Goal: Information Seeking & Learning: Learn about a topic

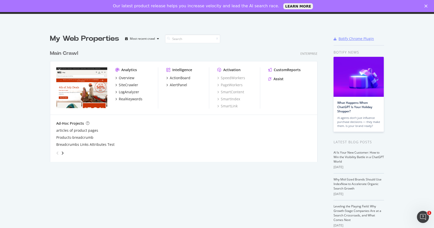
click at [350, 39] on div "Botify Chrome Plugin" at bounding box center [355, 38] width 35 height 5
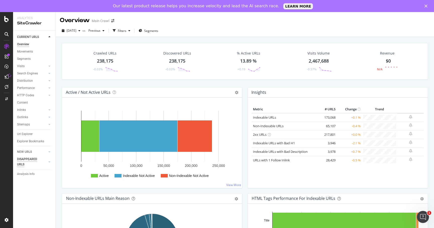
click at [33, 163] on div "DISAPPEARED URLS" at bounding box center [29, 161] width 25 height 11
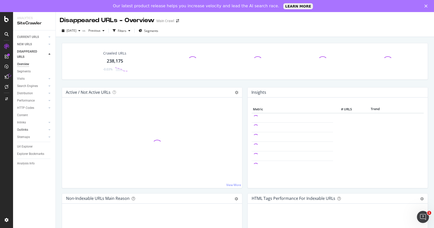
click at [38, 127] on link "Outlinks" at bounding box center [32, 129] width 30 height 5
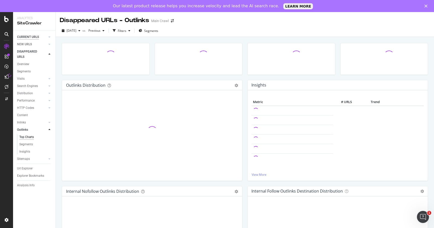
click at [37, 36] on div "CURRENT URLS" at bounding box center [28, 36] width 22 height 5
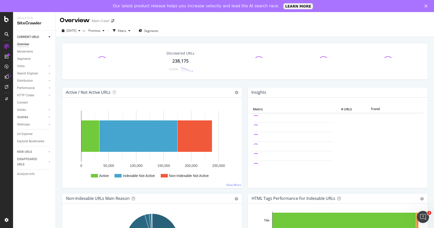
click at [43, 116] on div at bounding box center [44, 116] width 5 height 5
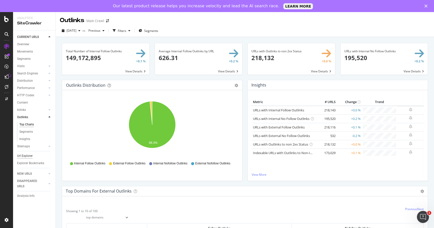
click at [29, 157] on div "Url Explorer" at bounding box center [25, 155] width 16 height 5
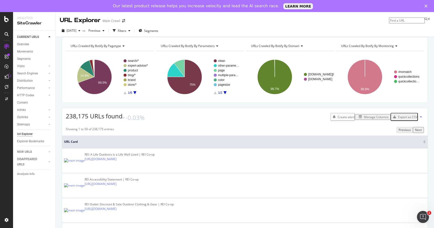
click at [404, 21] on input at bounding box center [407, 21] width 36 height 6
paste input "/s/beach-gear"
type input "/s/beach-gear"
click at [392, 27] on div "https://www.rei.com /s/beach-gear" at bounding box center [402, 25] width 54 height 4
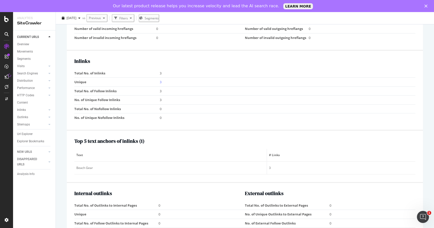
scroll to position [473, 0]
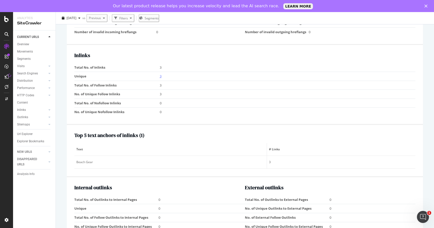
click at [160, 74] on link "3" at bounding box center [161, 76] width 2 height 5
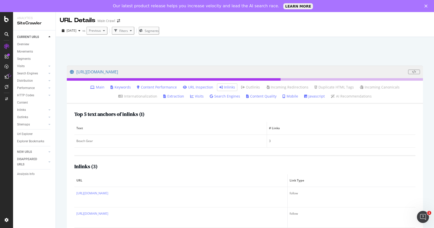
scroll to position [18, 0]
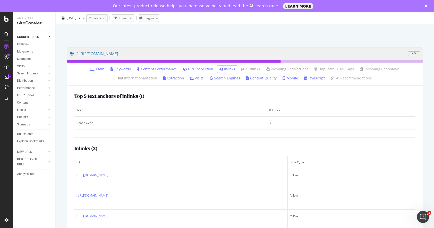
click at [164, 153] on div "Inlinks ( 3 ) URL Link Type https://www.rei.com/product/159024/mountain-summit-…" at bounding box center [244, 183] width 341 height 93
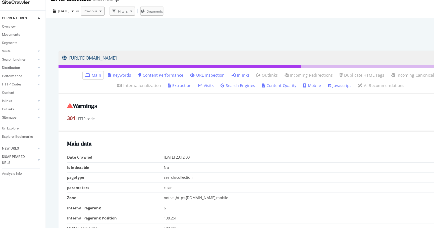
click at [146, 67] on link "https://www.rei.com/s/beach-gear" at bounding box center [239, 71] width 338 height 13
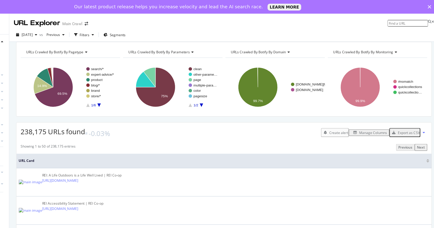
click at [371, 7] on icon "Close" at bounding box center [371, 6] width 3 height 3
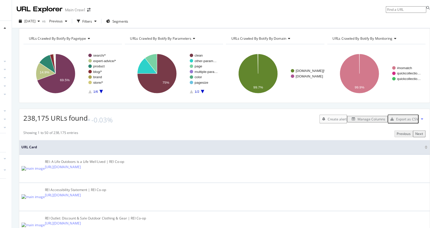
click at [401, 11] on input at bounding box center [403, 9] width 36 height 6
paste input "/s/merino-wool-clothing"
type input "/s/merino-wool-clothing"
click at [357, 15] on link "https://www.rei.com /s/merino-wool-clothing" at bounding box center [388, 13] width 70 height 4
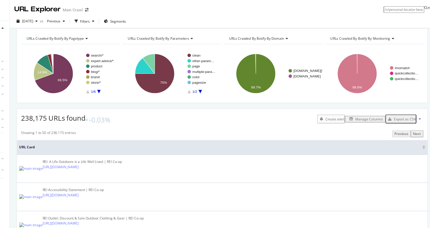
scroll to position [0, 5]
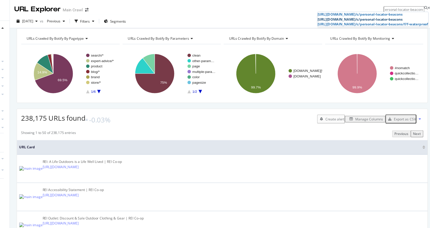
type input "/c/personal-locator-beacons"
click at [367, 19] on span "/c/personal-locator-beacons" at bounding box center [381, 17] width 42 height 4
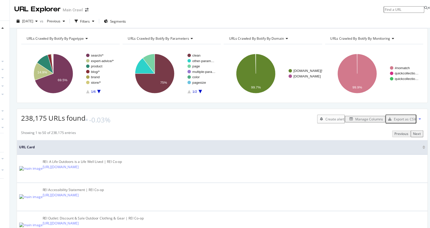
click at [396, 10] on input at bounding box center [403, 9] width 36 height 6
type input "/c/touring-bikes"
click at [373, 15] on link "https://www.rei.com /c/touring-bikes" at bounding box center [395, 13] width 57 height 4
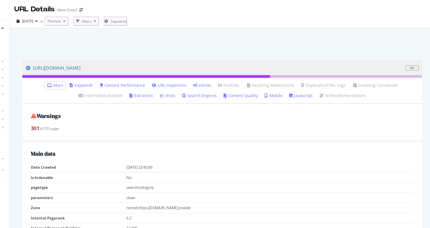
click at [217, 76] on link "Inlinks" at bounding box center [225, 75] width 16 height 5
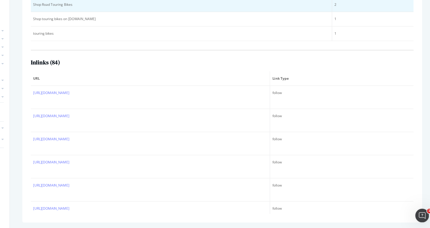
drag, startPoint x: 137, startPoint y: 110, endPoint x: 140, endPoint y: 28, distance: 81.9
click at [47, 27] on div "Analytics SiteCrawler CURRENT URLS Overview Movements Segments Visits Analysis …" at bounding box center [221, 114] width 417 height 228
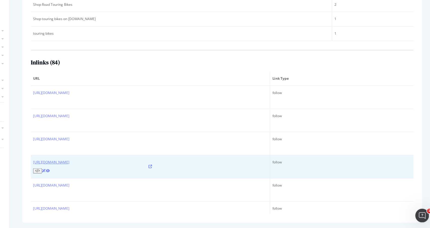
drag, startPoint x: 181, startPoint y: 152, endPoint x: 134, endPoint y: 151, distance: 46.7
click at [134, 167] on div "https://www.rei.com/learn/expert-advice/introduction-to-bike-touring.html" at bounding box center [179, 173] width 207 height 12
copy link "introduction-to-bike-touring.html"
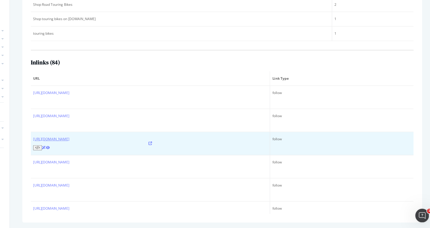
drag, startPoint x: 182, startPoint y: 137, endPoint x: 134, endPoint y: 136, distance: 47.4
click at [134, 147] on div "https://www.rei.com/learn/expert-advice/how-to-choose-a-gravel-bike.html" at bounding box center [179, 153] width 207 height 12
copy link "how-to-choose-a-gravel-bike.html"
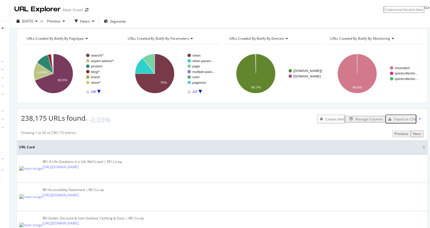
scroll to position [0, 5]
type input "/c/personal-locator-beacons"
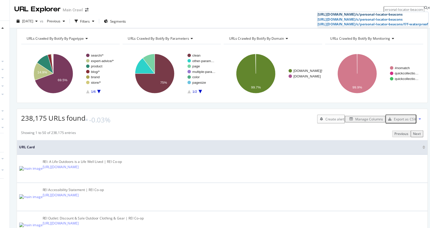
scroll to position [0, 0]
click at [347, 15] on div "https://www.rei.com/b/acr-electronics /c/personal-locator-beacons" at bounding box center [376, 13] width 98 height 4
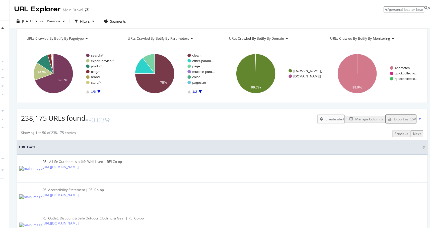
scroll to position [0, 5]
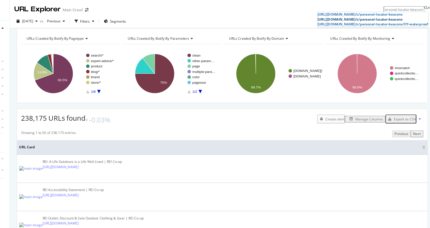
type input "/c/personal-locator-beacons"
click at [386, 19] on span "/c/personal-locator-beacons" at bounding box center [381, 17] width 42 height 4
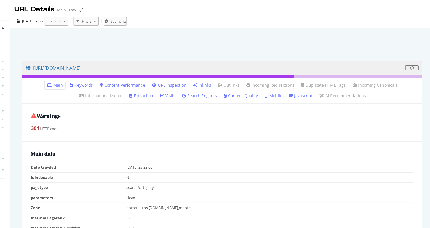
click at [217, 76] on link "Inlinks" at bounding box center [225, 75] width 16 height 5
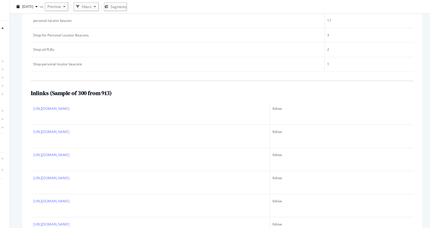
scroll to position [14, 0]
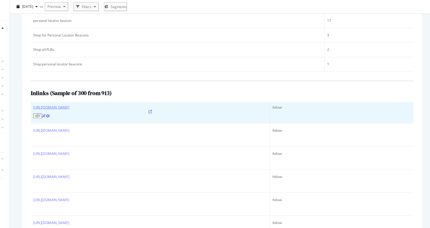
drag, startPoint x: 178, startPoint y: 97, endPoint x: 134, endPoint y: 94, distance: 43.5
click at [134, 94] on div "https://www.rei.com/learn/expert-advice/personal-locator-beacons.html" at bounding box center [179, 98] width 207 height 12
copy link "personal-locator-beacons.html"
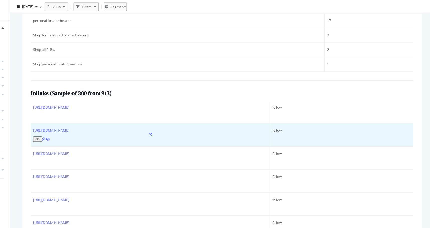
drag, startPoint x: 158, startPoint y: 109, endPoint x: 134, endPoint y: 107, distance: 23.7
click at [134, 112] on div "https://www.rei.com/learn/expert-advice/firstaid-kits.html" at bounding box center [179, 118] width 207 height 12
copy link "firstaid-kits.html"
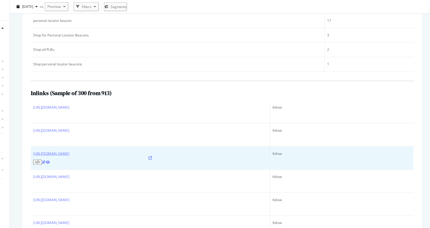
drag, startPoint x: 170, startPoint y: 124, endPoint x: 135, endPoint y: 122, distance: 35.0
click at [135, 129] on td "https://www.rei.com/learn/expert-advice/hiking-for-beginners.html" at bounding box center [179, 139] width 211 height 20
copy link "hiking-for-beginners.html"
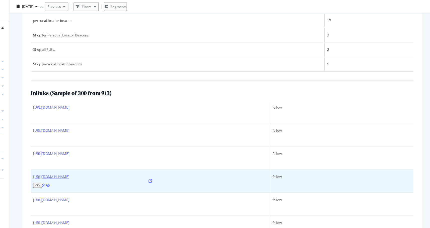
drag, startPoint x: 186, startPoint y: 138, endPoint x: 135, endPoint y: 134, distance: 51.3
click at [135, 153] on div "https://www.rei.com/learn/expert-advice/ultralight-backpacking-checklist.html" at bounding box center [179, 159] width 207 height 12
copy link "ultralight-backpacking-checklist.html"
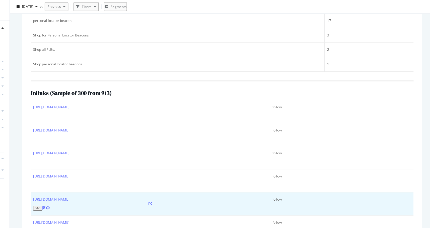
scroll to position [38, 0]
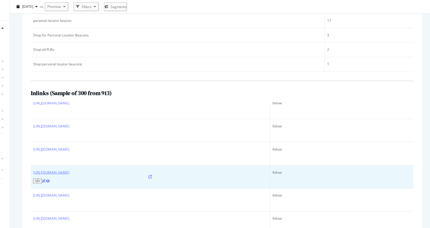
drag, startPoint x: 224, startPoint y: 128, endPoint x: 135, endPoint y: 125, distance: 88.9
click at [134, 145] on td "https://www.rei.com/learn/expert-advice/how-to-treat-cuts-scrapes-and-gouges-in…" at bounding box center [179, 155] width 211 height 20
copy div "how-to-treat-cuts-scrapes-and-gouges-in-the-backcountry.html"
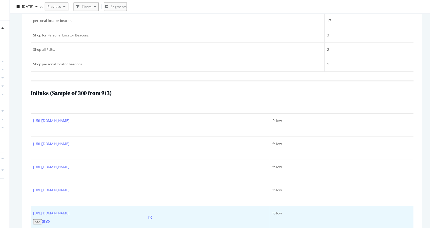
scroll to position [55, 0]
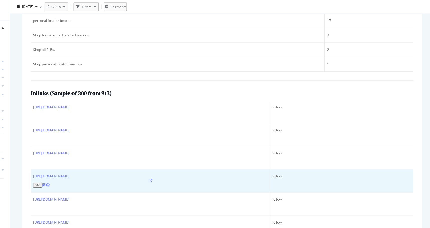
drag, startPoint x: 206, startPoint y: 124, endPoint x: 135, endPoint y: 122, distance: 70.8
click at [135, 153] on div "https://www.rei.com/learn/expert-advice/what-to-do-if-you-get-sick-in-the-backc…" at bounding box center [179, 159] width 207 height 12
copy div "what-to-do-if-you-get-sick-in-the-backcountry.html"
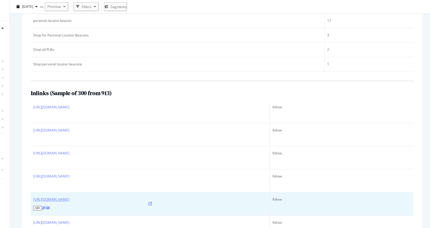
drag, startPoint x: 170, startPoint y: 138, endPoint x: 135, endPoint y: 135, distance: 35.0
click at [135, 173] on div "https://www.rei.com/learn/expert-advice/how-to-treat-burns.html" at bounding box center [179, 179] width 207 height 12
copy div "how-to-treat-burns.html"
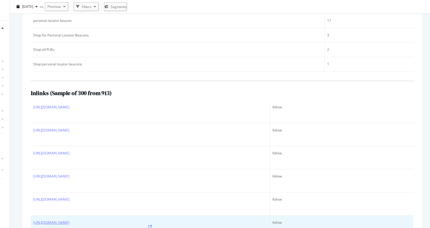
drag, startPoint x: 172, startPoint y: 151, endPoint x: 134, endPoint y: 150, distance: 38.4
click at [134, 193] on div "https://www.rei.com/learn/expert-advice/bikepacking-checklist.html" at bounding box center [179, 199] width 207 height 12
copy div "bikepacking-checklist.html"
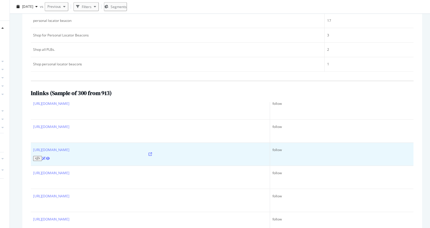
scroll to position [81, 0]
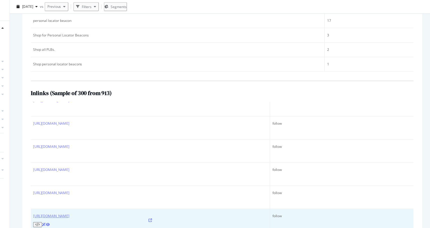
drag, startPoint x: 203, startPoint y: 138, endPoint x: 134, endPoint y: 135, distance: 69.3
click at [134, 188] on div "https://www.rei.com/learn/expert-advice/backcountry-skiing-snowboarding-checkli…" at bounding box center [179, 194] width 207 height 12
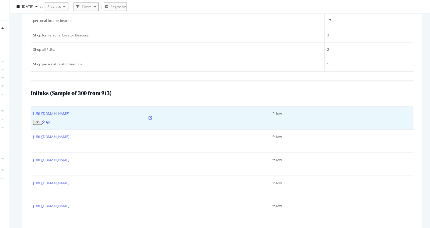
scroll to position [0, 0]
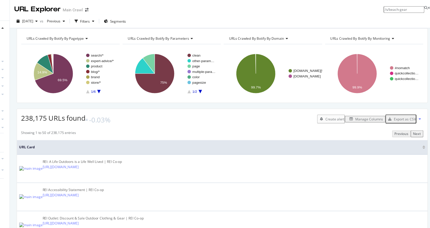
type input "/s/beach-gear"
click at [404, 15] on span "/s/beach-gear" at bounding box center [414, 13] width 21 height 4
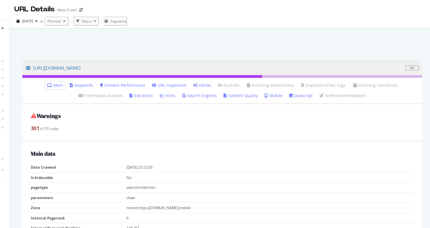
click at [217, 75] on link "Inlinks" at bounding box center [225, 75] width 16 height 5
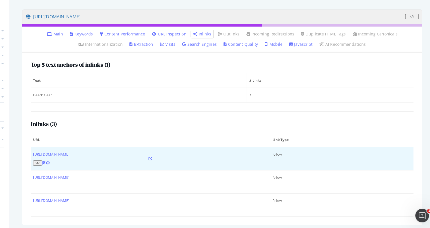
click at [108, 164] on link "https://www.rei.com/product/159024/mountain-summit-gear-heavy-duty-roll-top-tab…" at bounding box center [92, 163] width 32 height 4
click at [181, 165] on icon at bounding box center [179, 166] width 3 height 3
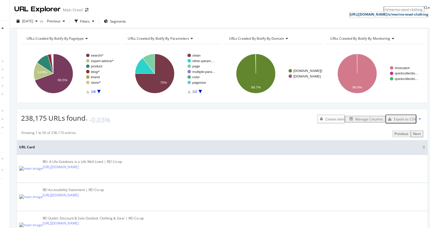
type input "/s/merino-wool-clothing"
click at [374, 15] on div "https://www.rei.com /s/merino-wool-clothing" at bounding box center [390, 13] width 70 height 4
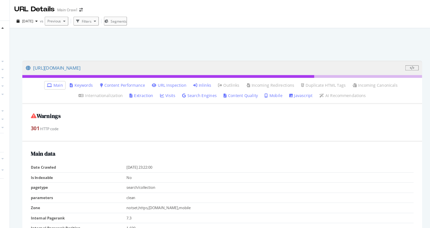
click at [217, 77] on link "Inlinks" at bounding box center [225, 75] width 16 height 5
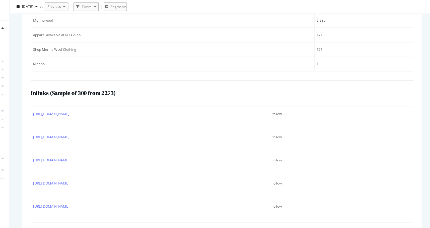
scroll to position [10, 0]
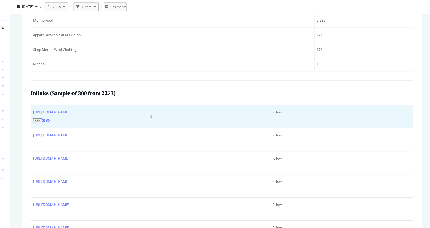
drag, startPoint x: 158, startPoint y: 100, endPoint x: 134, endPoint y: 97, distance: 24.5
click at [134, 97] on div "[URL][DOMAIN_NAME]" at bounding box center [179, 103] width 207 height 12
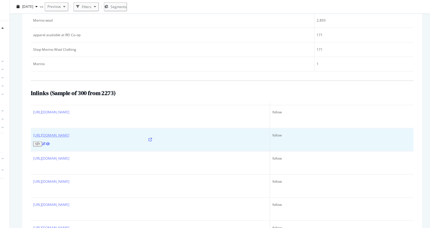
drag, startPoint x: 183, startPoint y: 116, endPoint x: 135, endPoint y: 114, distance: 48.7
click at [135, 114] on td "[URL][DOMAIN_NAME]" at bounding box center [179, 123] width 211 height 20
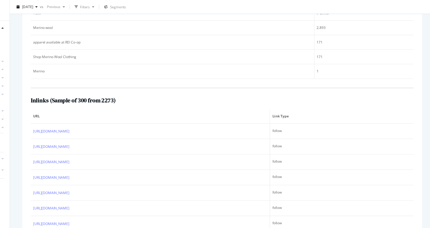
scroll to position [105, 0]
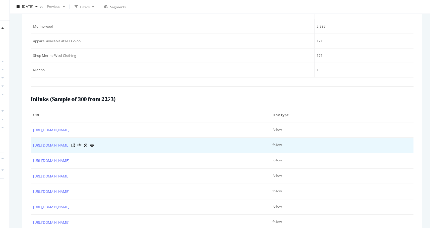
drag, startPoint x: 183, startPoint y: 131, endPoint x: 135, endPoint y: 129, distance: 48.5
click at [135, 129] on td "[URL][DOMAIN_NAME]" at bounding box center [179, 128] width 211 height 14
copy link "how-to-choose-hiking-clothes.html"
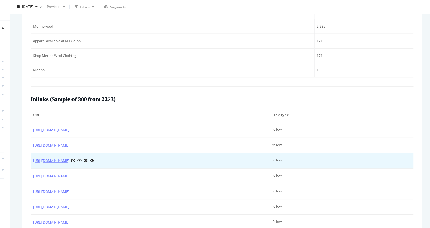
drag, startPoint x: 171, startPoint y: 145, endPoint x: 134, endPoint y: 142, distance: 36.2
click at [134, 142] on td "[URL][DOMAIN_NAME]" at bounding box center [179, 142] width 211 height 14
copy link "backpacking-clothes.html"
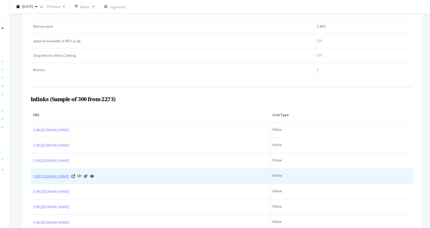
drag, startPoint x: 199, startPoint y: 158, endPoint x: 135, endPoint y: 156, distance: 64.0
click at [135, 156] on td "[URL][DOMAIN_NAME]" at bounding box center [179, 155] width 211 height 14
copy link "how-to-dress-your-kids-for-the-outdoors.html"
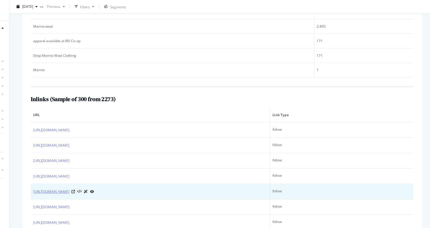
drag, startPoint x: 189, startPoint y: 171, endPoint x: 135, endPoint y: 170, distance: 53.7
click at [135, 170] on div "[URL][DOMAIN_NAME]" at bounding box center [179, 168] width 207 height 5
copy link "how-to-choose-hiking-underwear.html"
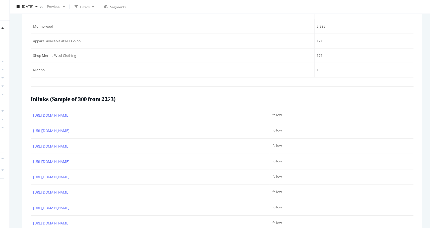
scroll to position [54, 0]
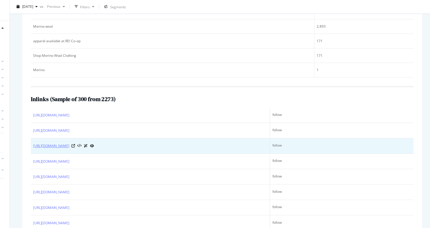
drag, startPoint x: 169, startPoint y: 131, endPoint x: 134, endPoint y: 130, distance: 34.9
click at [134, 130] on div "[URL][DOMAIN_NAME]" at bounding box center [179, 128] width 207 height 5
copy link "snowboarding-kids.html"
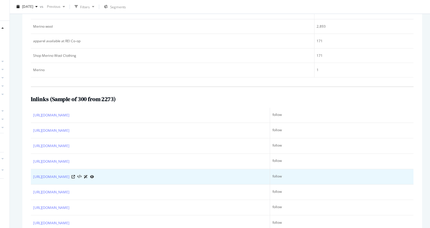
click at [156, 162] on td "[URL][DOMAIN_NAME]" at bounding box center [179, 156] width 211 height 14
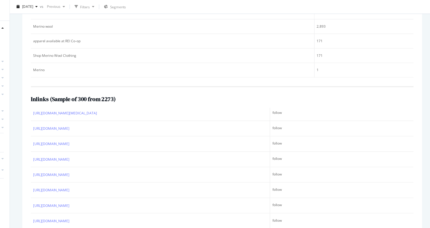
scroll to position [231, 0]
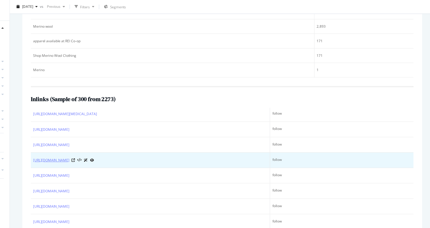
drag, startPoint x: 176, startPoint y: 144, endPoint x: 134, endPoint y: 141, distance: 41.7
click at [134, 141] on td "[URL][DOMAIN_NAME]" at bounding box center [179, 141] width 211 height 14
copy div "running-in-the-rain-tips.html"
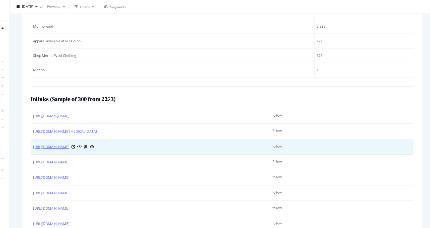
drag, startPoint x: 186, startPoint y: 131, endPoint x: 134, endPoint y: 131, distance: 51.4
click at [134, 131] on div "[URL][DOMAIN_NAME]" at bounding box center [179, 128] width 207 height 5
copy link "tips-for-skiing-or-snowboarding.html"
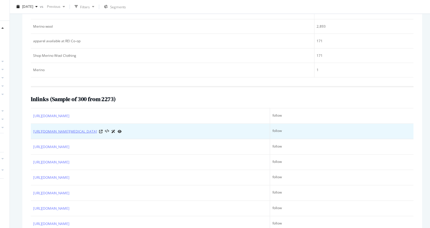
drag, startPoint x: 185, startPoint y: 117, endPoint x: 135, endPoint y: 116, distance: 49.7
click at [135, 116] on div "[URL][DOMAIN_NAME][MEDICAL_DATA]" at bounding box center [179, 115] width 207 height 5
copy div "what-to-wear-[MEDICAL_DATA].html"
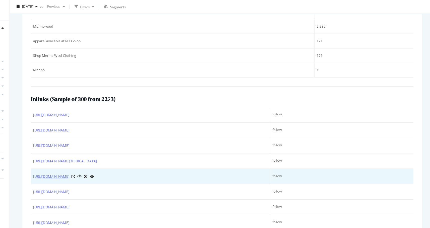
scroll to position [188, 0]
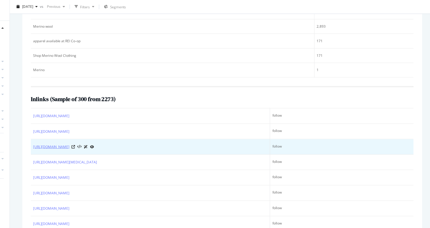
drag, startPoint x: 169, startPoint y: 131, endPoint x: 134, endPoint y: 131, distance: 35.1
click at [134, 131] on div "[URL][DOMAIN_NAME]" at bounding box center [179, 128] width 207 height 5
copy link "trail-running-basics.html"
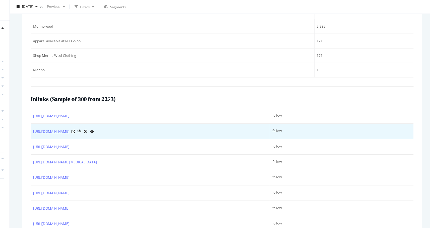
drag, startPoint x: 172, startPoint y: 118, endPoint x: 135, endPoint y: 116, distance: 36.7
click at [135, 116] on div "[URL][DOMAIN_NAME]" at bounding box center [179, 115] width 207 height 5
copy div "what-is-merino-wool.html"
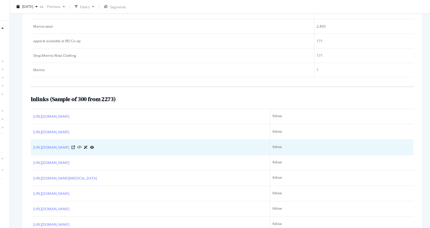
scroll to position [169, 0]
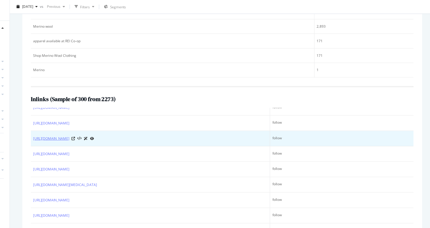
drag, startPoint x: 168, startPoint y: 123, endPoint x: 134, endPoint y: 123, distance: 33.4
click at [134, 123] on div "[URL][DOMAIN_NAME]" at bounding box center [179, 121] width 207 height 5
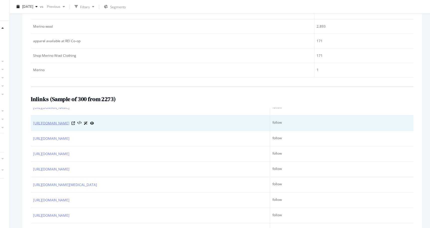
drag, startPoint x: 168, startPoint y: 109, endPoint x: 135, endPoint y: 110, distance: 33.4
click at [135, 110] on div "[URL][DOMAIN_NAME]" at bounding box center [179, 108] width 207 height 5
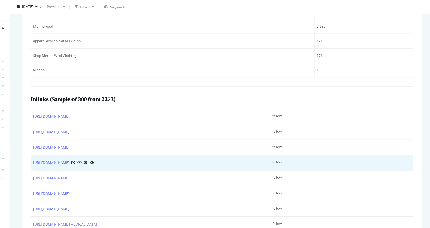
scroll to position [127, 0]
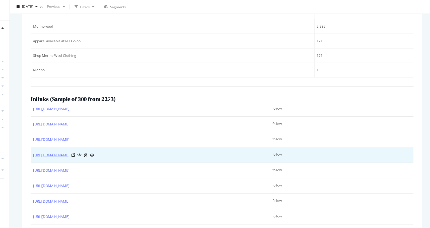
drag, startPoint x: 199, startPoint y: 139, endPoint x: 134, endPoint y: 138, distance: 65.7
click at [134, 138] on div "[URL][DOMAIN_NAME]" at bounding box center [179, 136] width 207 height 5
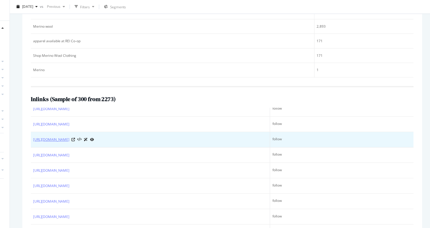
drag, startPoint x: 168, startPoint y: 125, endPoint x: 134, endPoint y: 125, distance: 33.4
click at [134, 125] on div "[URL][DOMAIN_NAME]" at bounding box center [179, 122] width 207 height 5
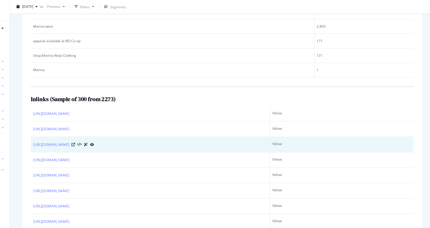
scroll to position [68, 0]
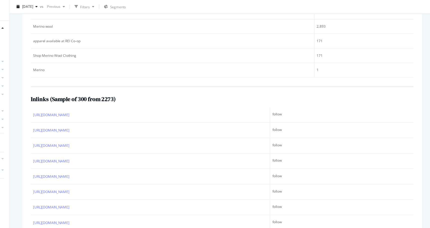
drag, startPoint x: 146, startPoint y: 116, endPoint x: 108, endPoint y: 10, distance: 112.6
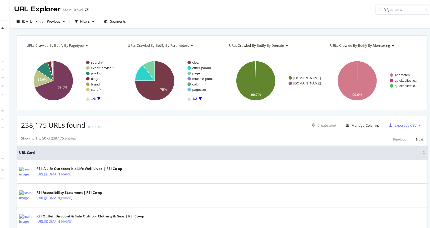
type input "/c/gps-units"
click at [375, 16] on div "[URL][DOMAIN_NAME] /c/gps-units" at bounding box center [374, 15] width 96 height 4
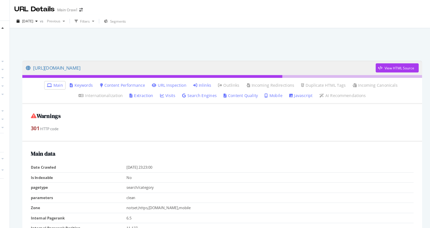
click at [217, 73] on link "Inlinks" at bounding box center [225, 75] width 16 height 5
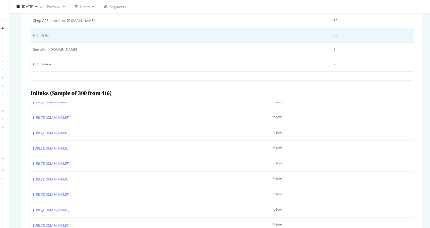
scroll to position [156, 0]
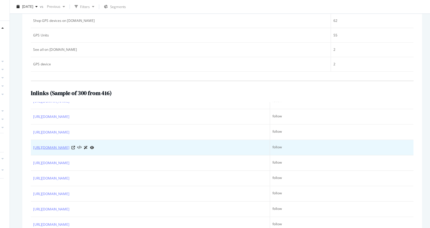
drag, startPoint x: 160, startPoint y: 131, endPoint x: 134, endPoint y: 131, distance: 25.3
click at [134, 131] on div "[URL][DOMAIN_NAME]" at bounding box center [179, 129] width 207 height 5
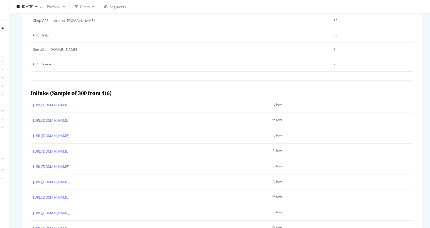
scroll to position [384, 0]
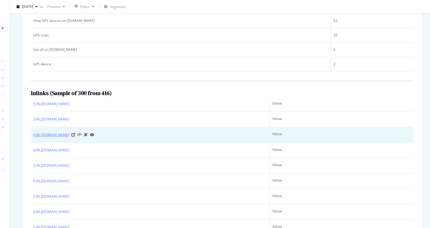
drag, startPoint x: 169, startPoint y: 120, endPoint x: 134, endPoint y: 118, distance: 35.7
click at [134, 118] on div "[URL][DOMAIN_NAME]" at bounding box center [179, 118] width 207 height 5
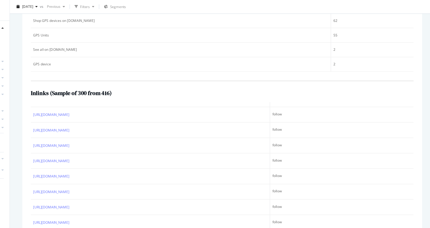
scroll to position [892, 0]
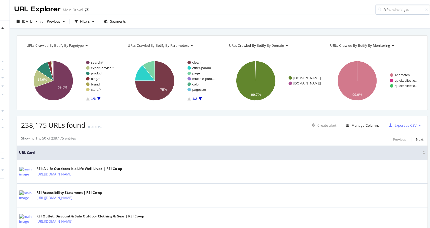
type input "/c/handheld-gps"
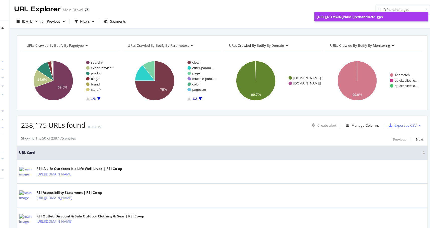
click at [386, 17] on div "[URL][DOMAIN_NAME] /c/handheld-gps" at bounding box center [374, 15] width 96 height 4
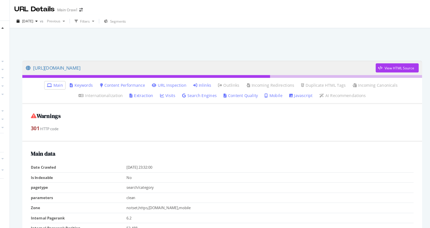
click at [217, 76] on link "Inlinks" at bounding box center [225, 75] width 16 height 5
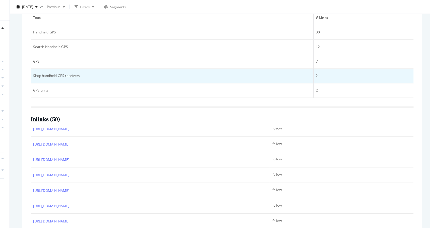
scroll to position [35, 0]
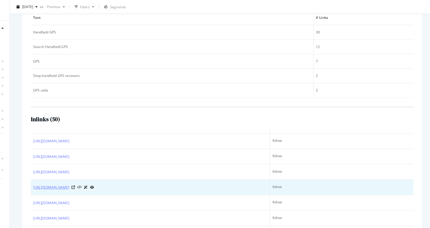
drag, startPoint x: 159, startPoint y: 166, endPoint x: 133, endPoint y: 164, distance: 25.4
click at [133, 164] on div "[URL][DOMAIN_NAME]" at bounding box center [179, 164] width 207 height 5
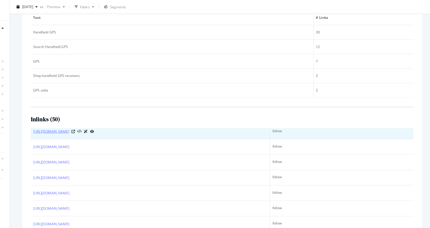
scroll to position [85, 0]
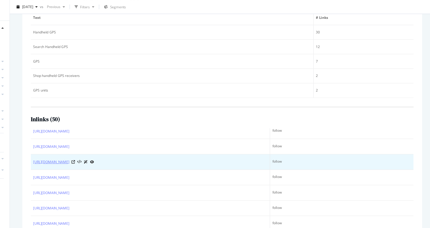
drag, startPoint x: 170, startPoint y: 144, endPoint x: 134, endPoint y: 143, distance: 36.2
click at [134, 143] on div "[URL][DOMAIN_NAME]" at bounding box center [179, 142] width 207 height 5
click at [113, 142] on icon at bounding box center [111, 142] width 3 height 3
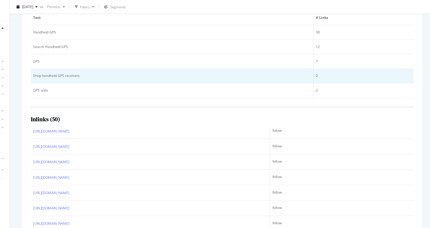
scroll to position [124, 0]
